Goal: Task Accomplishment & Management: Manage account settings

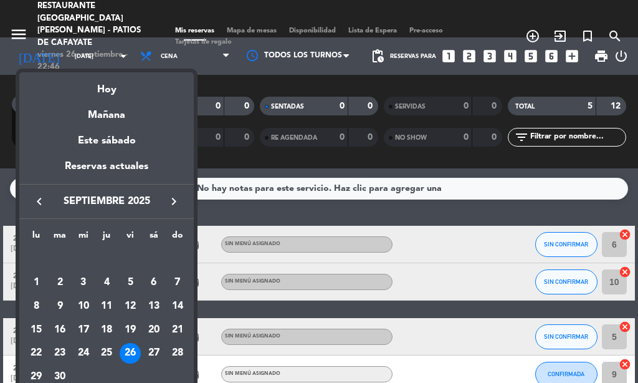
drag, startPoint x: 155, startPoint y: 352, endPoint x: 253, endPoint y: 242, distance: 147.0
click at [155, 351] on div "27" at bounding box center [153, 353] width 21 height 21
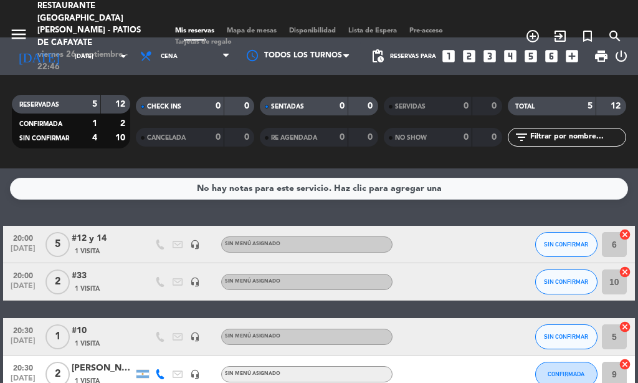
type input "[DATE]"
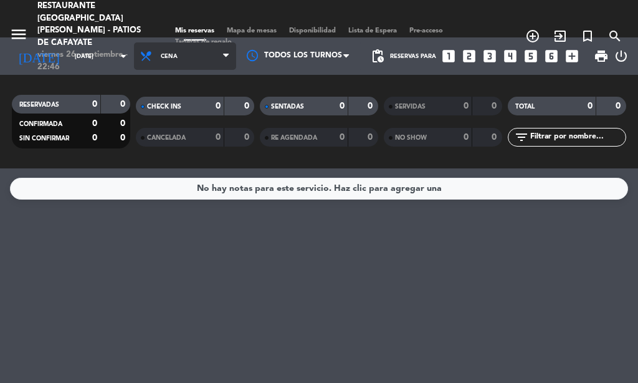
click at [177, 69] on span "Cena" at bounding box center [185, 55] width 102 height 27
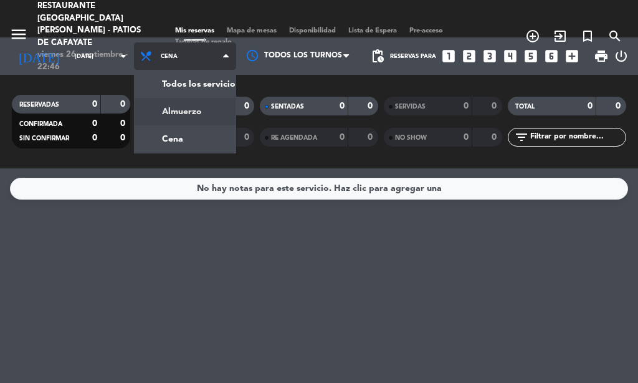
click at [158, 115] on div "menu Restaurante [GEOGRAPHIC_DATA][PERSON_NAME] - Patios de Cafayate [DATE] 26.…" at bounding box center [319, 84] width 638 height 168
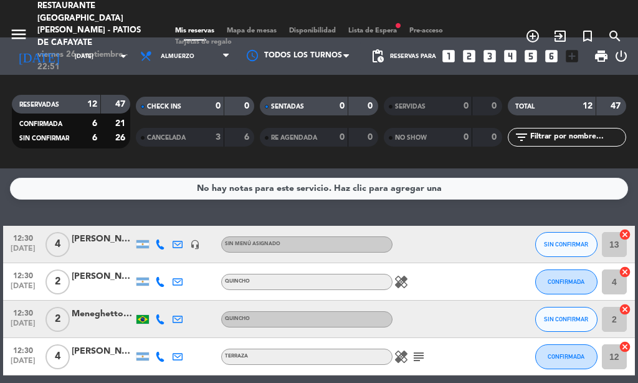
click at [428, 355] on div "healing subject" at bounding box center [445, 356] width 105 height 37
click at [423, 358] on icon "subject" at bounding box center [418, 356] width 15 height 15
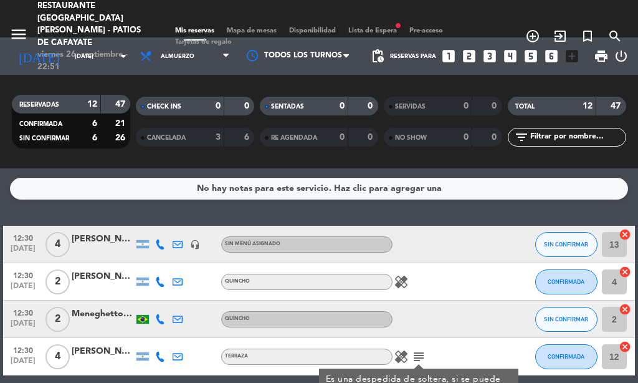
scroll to position [75, 0]
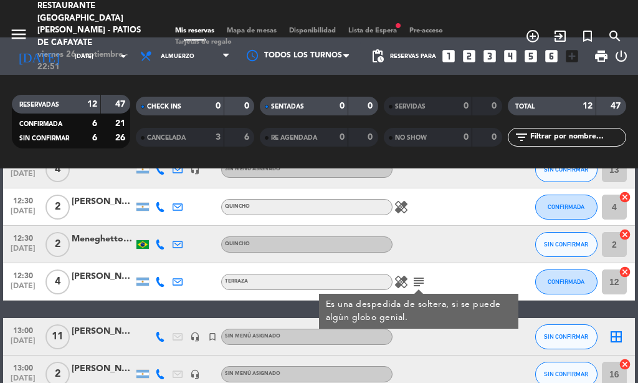
click at [406, 209] on icon "healing" at bounding box center [401, 206] width 15 height 15
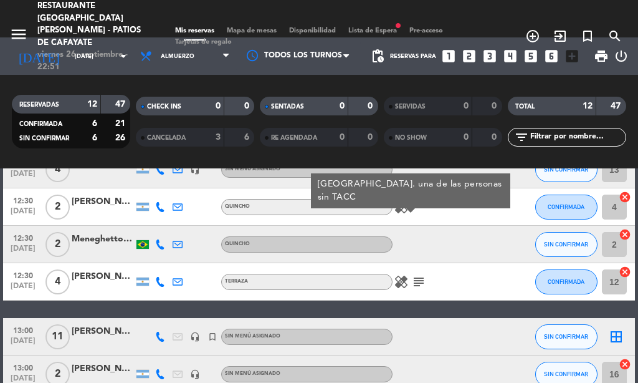
click at [393, 289] on div "healing subject" at bounding box center [445, 281] width 105 height 37
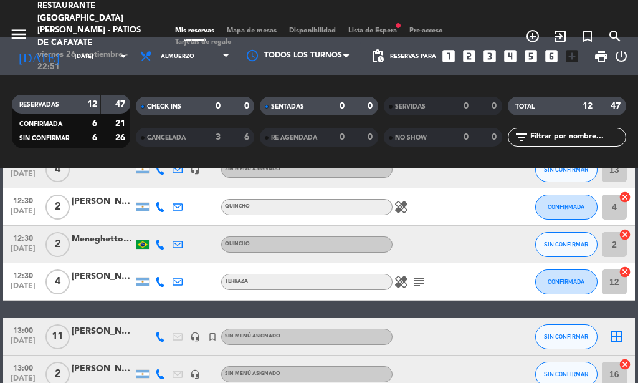
click at [393, 289] on div "healing subject" at bounding box center [445, 281] width 105 height 37
click at [397, 285] on icon "healing" at bounding box center [401, 281] width 15 height 15
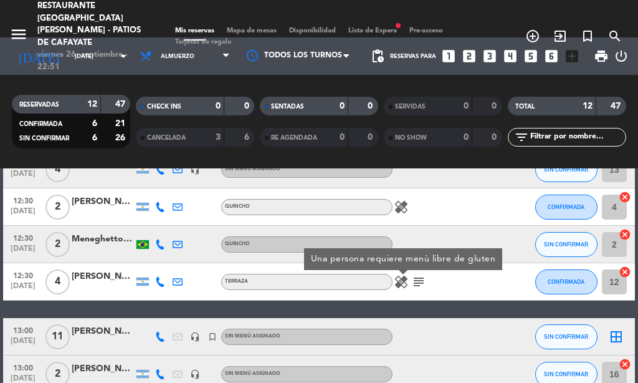
click at [446, 293] on div "healing Una persona requiere menù libre de gluten subject" at bounding box center [445, 281] width 105 height 37
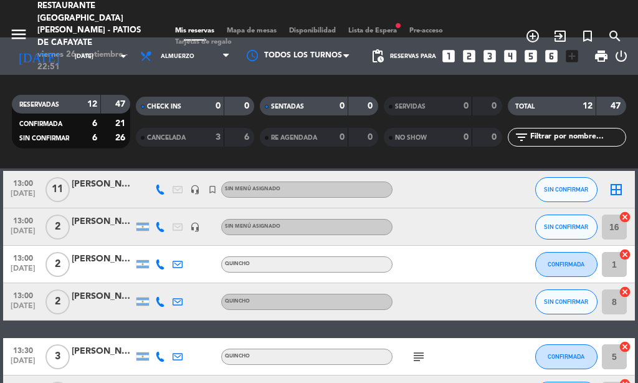
scroll to position [299, 0]
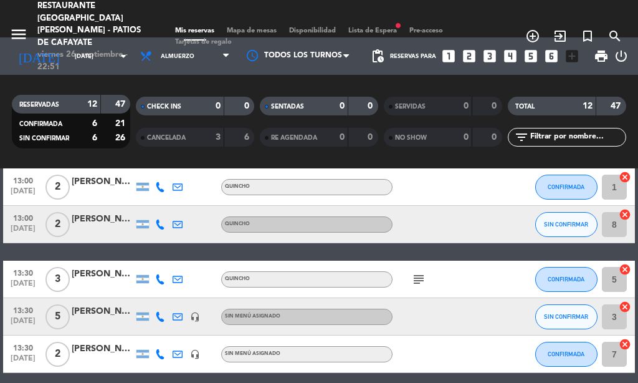
click at [419, 287] on div "subject" at bounding box center [445, 279] width 105 height 37
click at [416, 281] on icon "subject" at bounding box center [418, 279] width 15 height 15
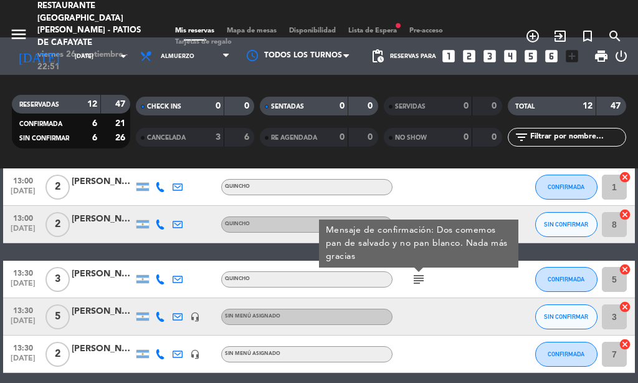
click at [457, 280] on div "subject Mensaje de confirmación: Dos comemos pan de salvado y no pan blanco. Na…" at bounding box center [445, 279] width 105 height 37
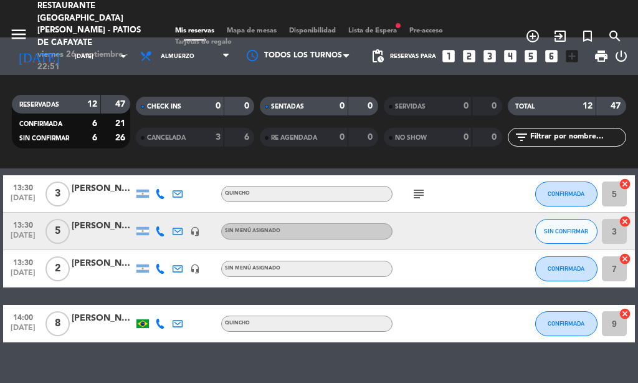
scroll to position [406, 0]
